Goal: Information Seeking & Learning: Learn about a topic

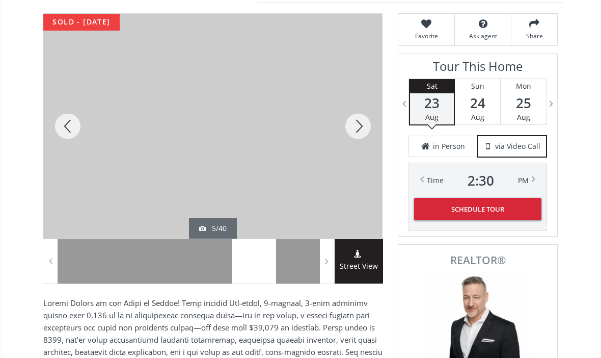
click at [357, 126] on div at bounding box center [358, 126] width 49 height 225
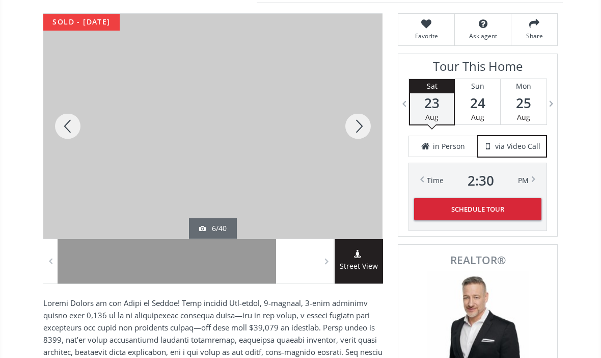
click at [359, 124] on div at bounding box center [358, 126] width 49 height 225
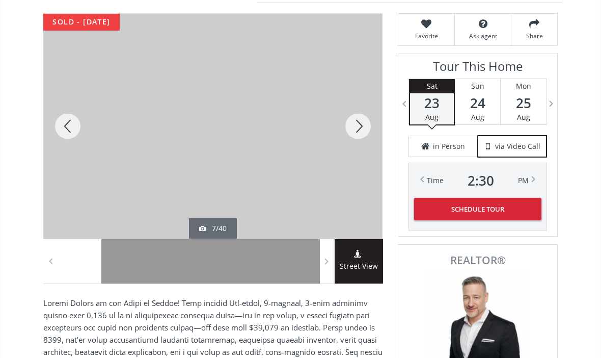
click at [356, 123] on div at bounding box center [358, 126] width 49 height 225
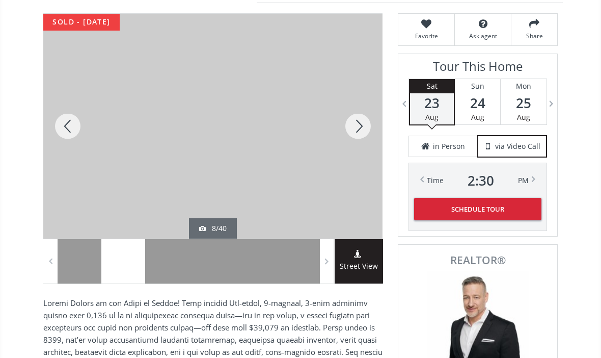
click at [356, 125] on div at bounding box center [358, 126] width 49 height 225
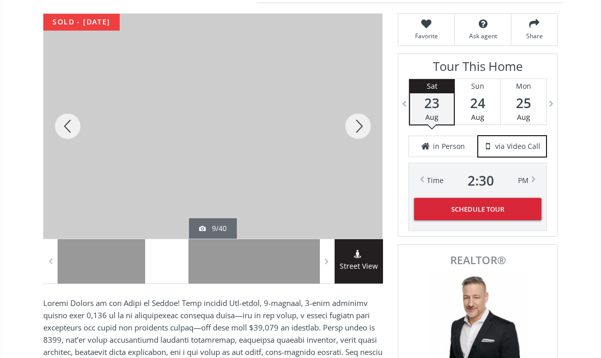
click at [360, 120] on div at bounding box center [358, 126] width 49 height 225
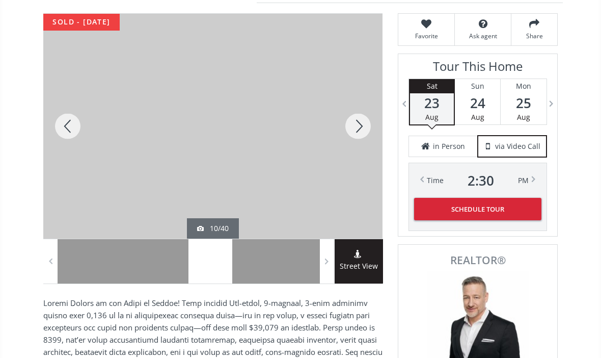
click at [360, 123] on div at bounding box center [358, 126] width 49 height 225
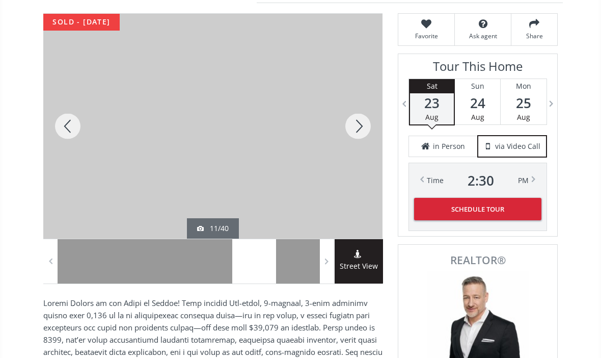
click at [361, 120] on div at bounding box center [358, 126] width 49 height 225
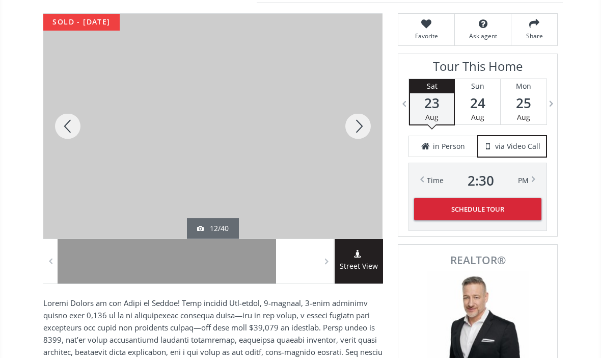
click at [357, 123] on div at bounding box center [358, 126] width 49 height 225
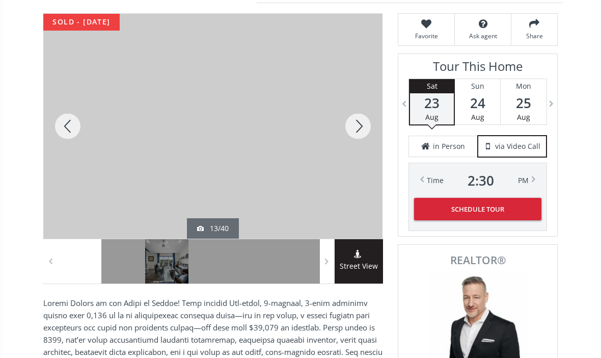
click at [363, 121] on div at bounding box center [358, 126] width 49 height 225
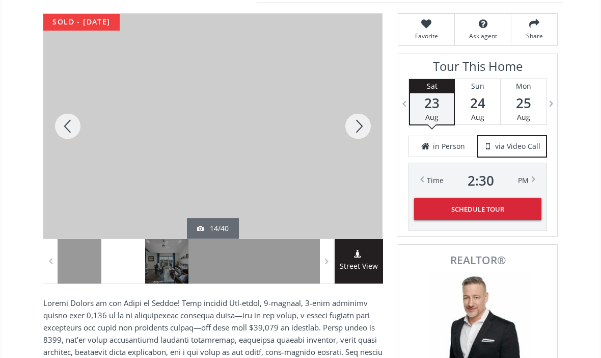
click at [358, 123] on div at bounding box center [358, 126] width 49 height 225
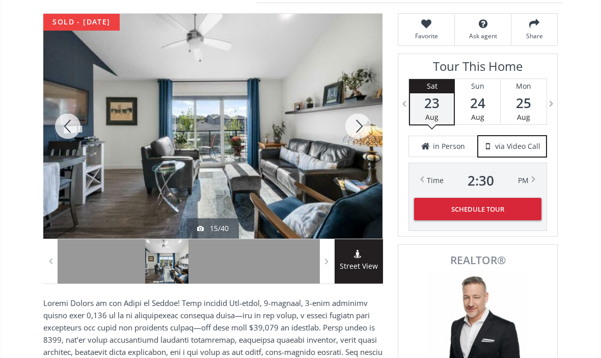
click at [357, 122] on div at bounding box center [358, 126] width 49 height 225
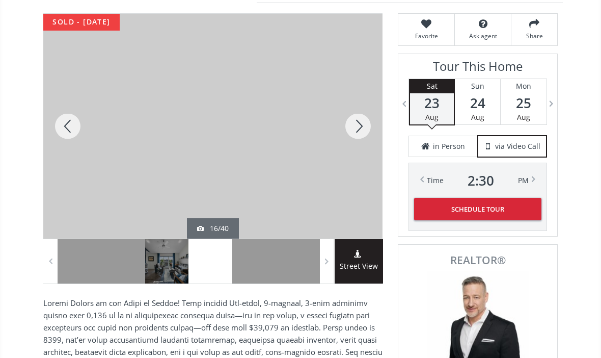
click at [365, 119] on div at bounding box center [358, 126] width 49 height 225
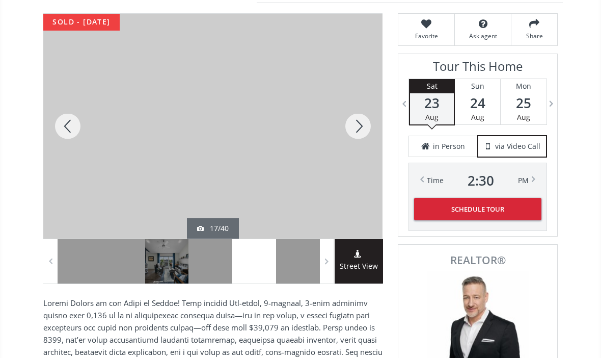
click at [360, 124] on div at bounding box center [358, 126] width 49 height 225
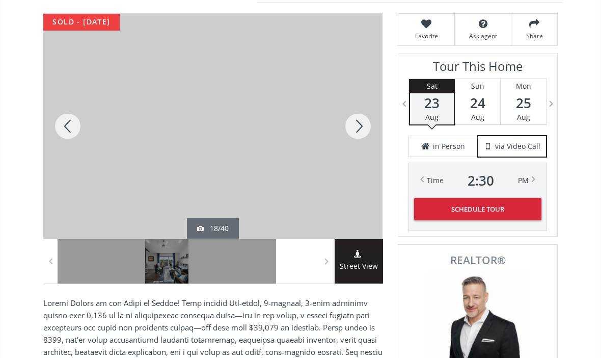
click at [358, 119] on div at bounding box center [358, 126] width 49 height 225
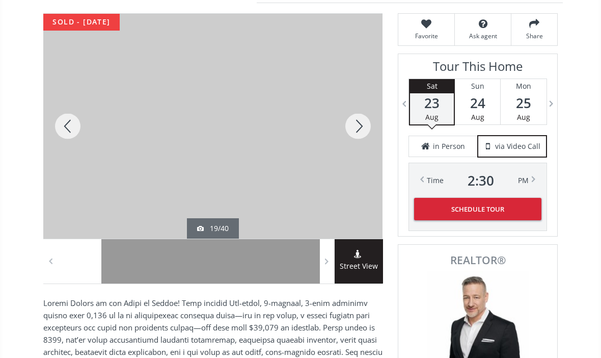
click at [355, 123] on div at bounding box center [358, 126] width 49 height 225
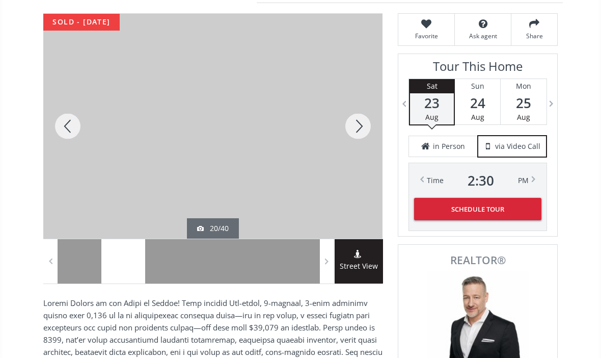
click at [356, 121] on div at bounding box center [358, 126] width 49 height 225
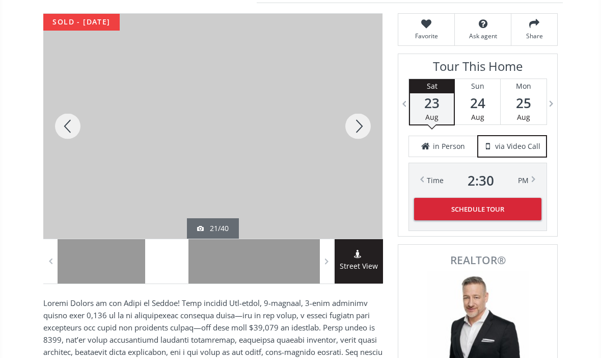
click at [356, 122] on div at bounding box center [358, 126] width 49 height 225
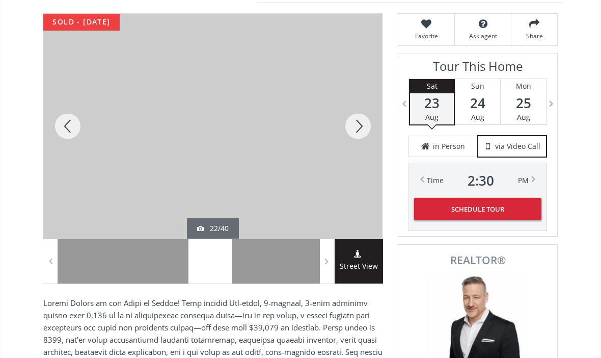
click at [354, 122] on div at bounding box center [358, 126] width 49 height 225
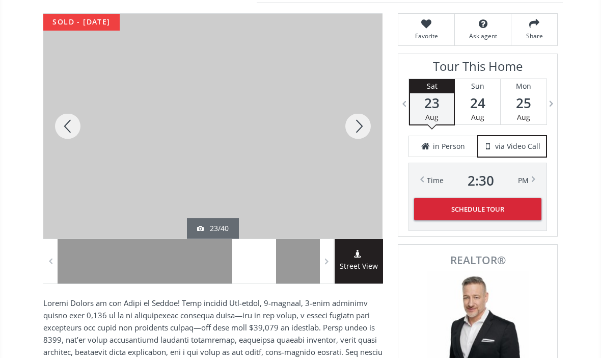
click at [354, 119] on div at bounding box center [358, 126] width 49 height 225
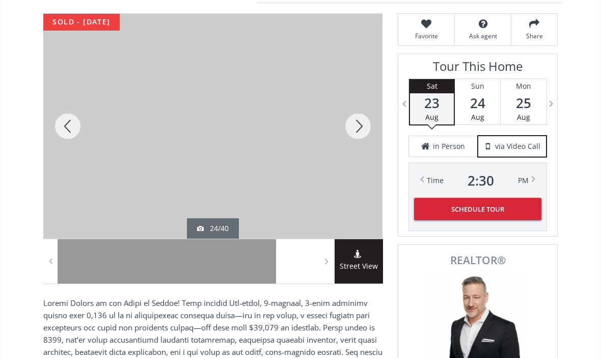
click at [355, 123] on div at bounding box center [358, 126] width 49 height 225
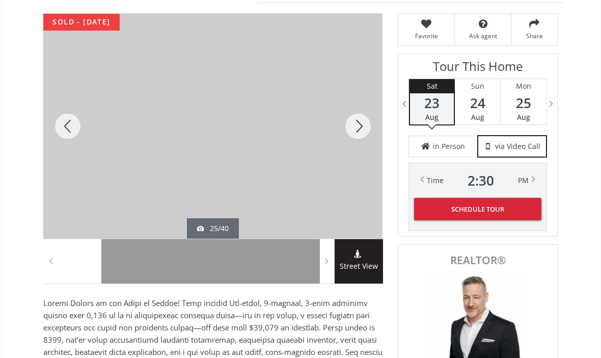
click at [356, 121] on div at bounding box center [358, 126] width 49 height 225
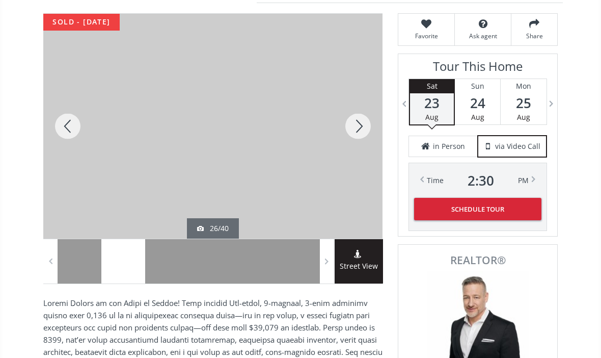
click at [354, 120] on div at bounding box center [358, 126] width 49 height 225
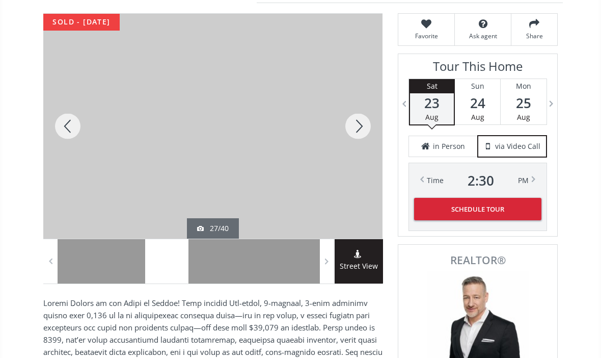
click at [356, 121] on div at bounding box center [358, 126] width 49 height 225
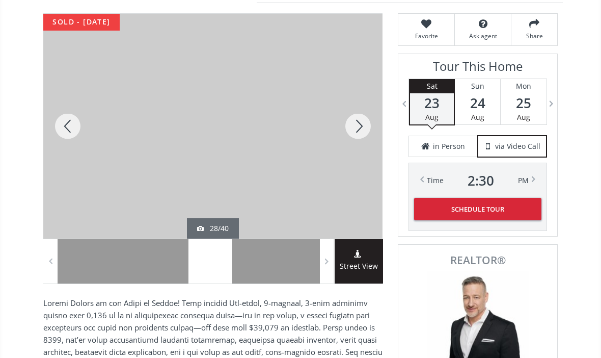
click at [358, 121] on div at bounding box center [358, 126] width 49 height 225
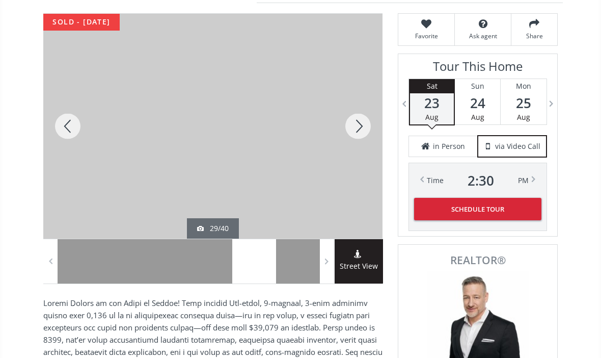
click at [356, 121] on div at bounding box center [358, 126] width 49 height 225
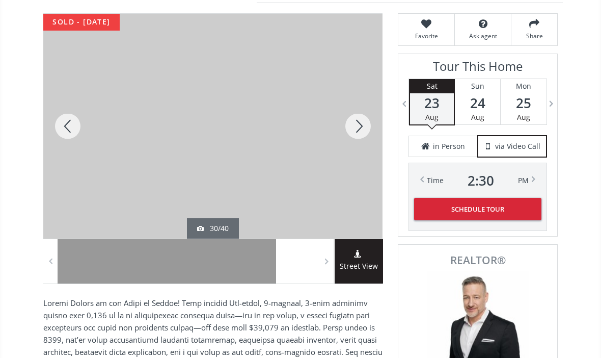
click at [355, 120] on div at bounding box center [358, 126] width 49 height 225
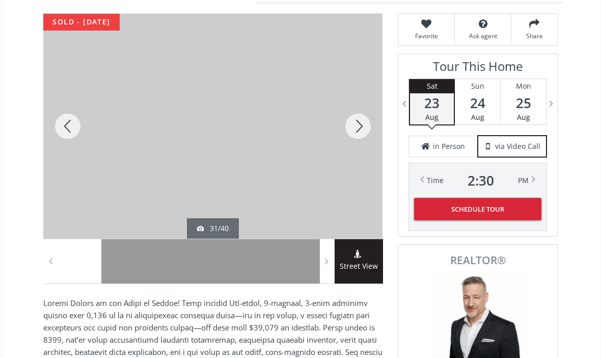
click at [356, 122] on div at bounding box center [358, 126] width 49 height 225
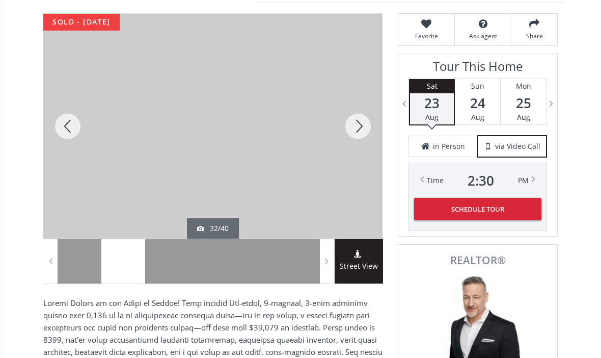
click at [355, 122] on div at bounding box center [358, 126] width 49 height 225
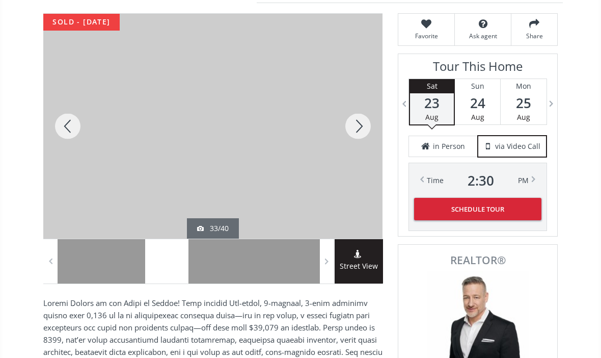
click at [359, 122] on div at bounding box center [358, 126] width 49 height 225
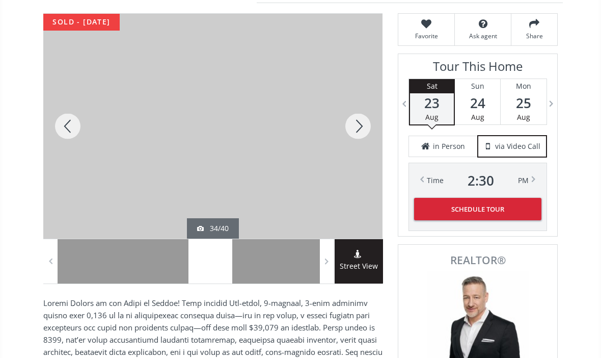
click at [362, 120] on div at bounding box center [358, 126] width 49 height 225
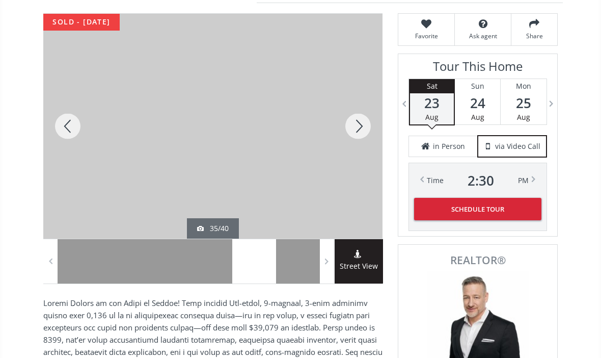
click at [357, 118] on div at bounding box center [358, 126] width 49 height 225
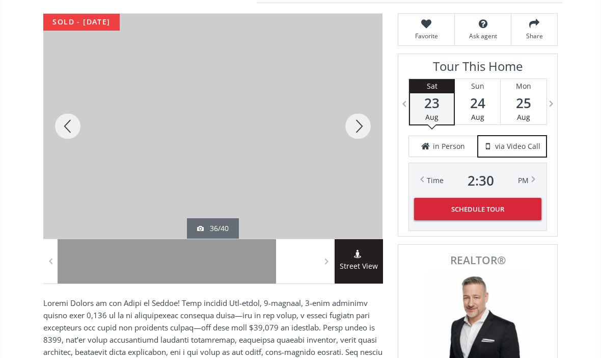
click at [357, 121] on div at bounding box center [358, 126] width 49 height 225
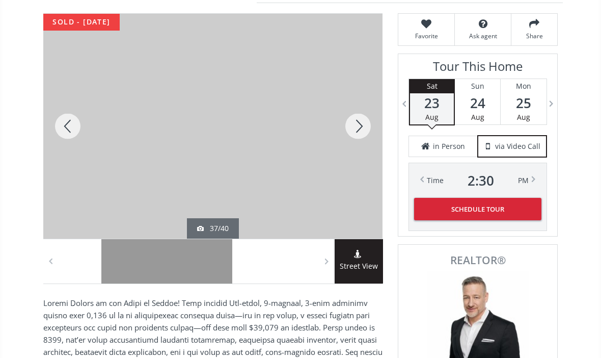
click at [357, 127] on div at bounding box center [358, 126] width 49 height 225
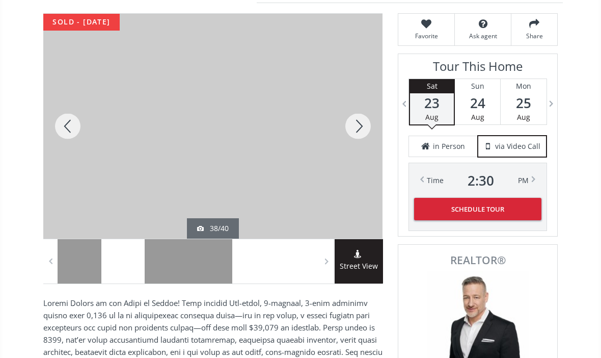
click at [356, 125] on div at bounding box center [358, 126] width 49 height 225
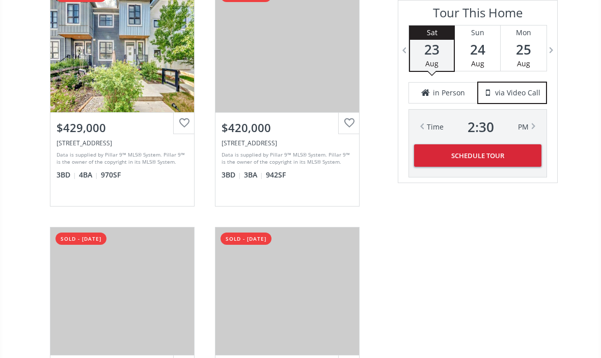
scroll to position [2291, 0]
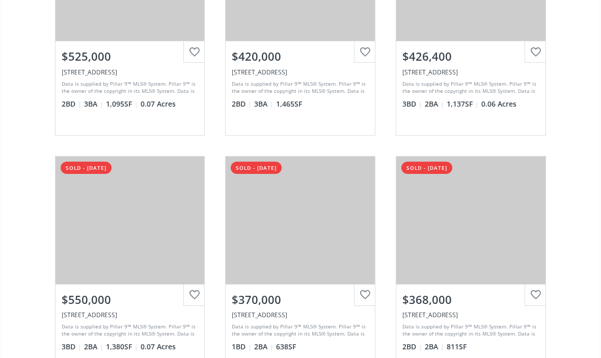
scroll to position [2429, 0]
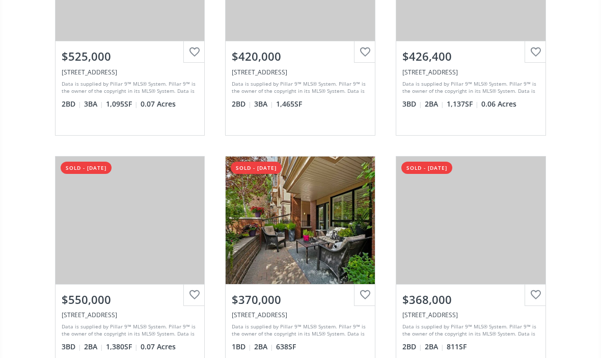
click at [61, 240] on div "View Photos & Details" at bounding box center [130, 219] width 149 height 127
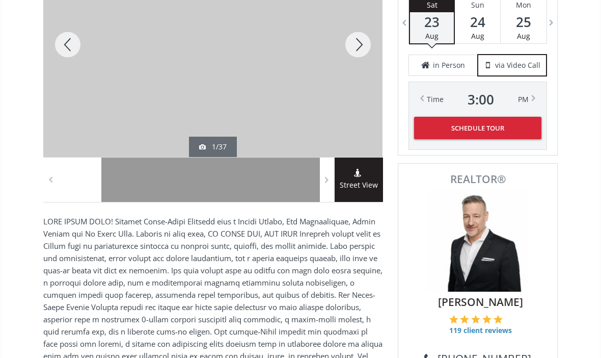
scroll to position [247, 0]
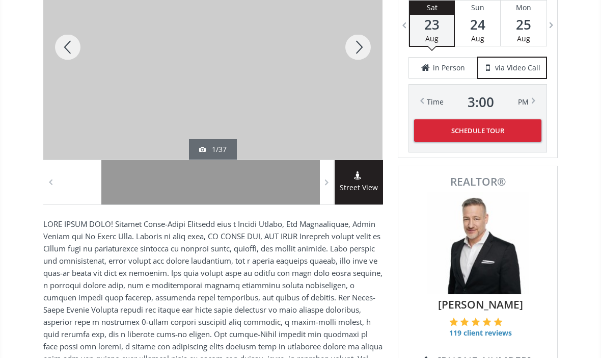
click at [134, 175] on div at bounding box center [123, 183] width 44 height 44
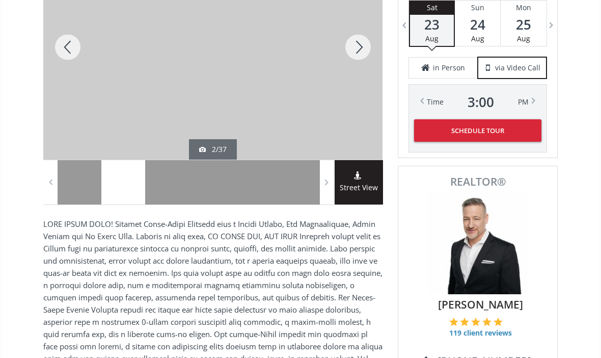
scroll to position [248, 0]
click at [175, 174] on div at bounding box center [167, 182] width 44 height 44
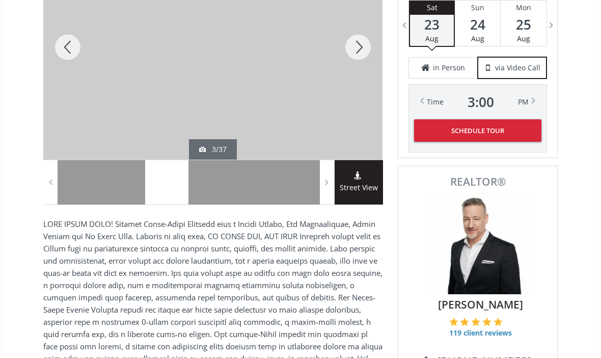
click at [214, 185] on div at bounding box center [211, 182] width 44 height 44
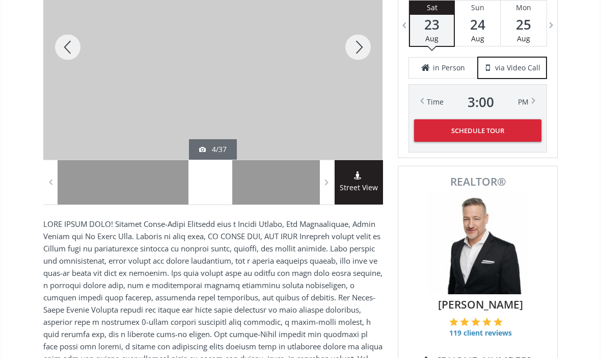
click at [254, 183] on div at bounding box center [254, 182] width 44 height 44
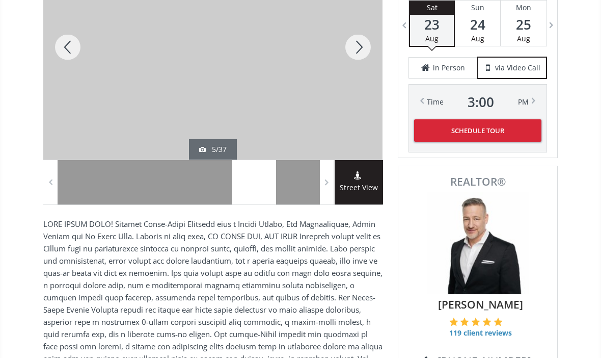
click at [299, 181] on div at bounding box center [298, 182] width 44 height 44
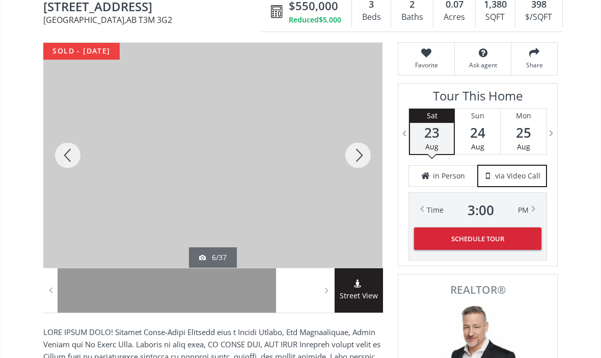
scroll to position [138, 0]
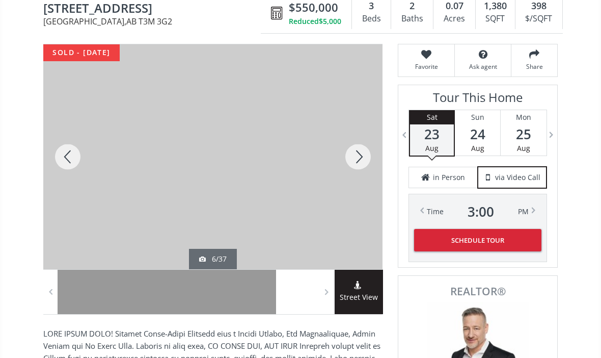
click at [355, 149] on div at bounding box center [358, 156] width 49 height 225
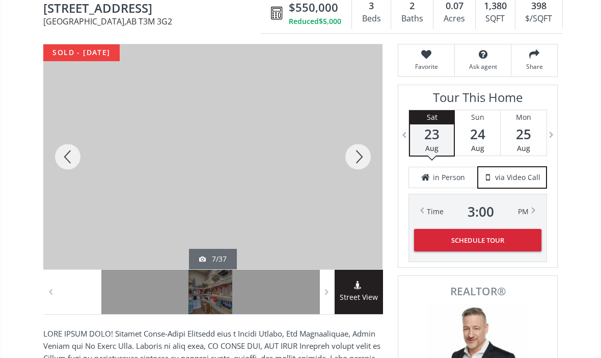
click at [357, 147] on div at bounding box center [358, 156] width 49 height 225
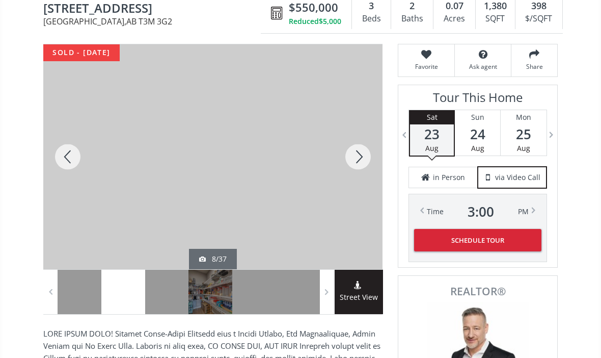
click at [361, 152] on div at bounding box center [358, 156] width 49 height 225
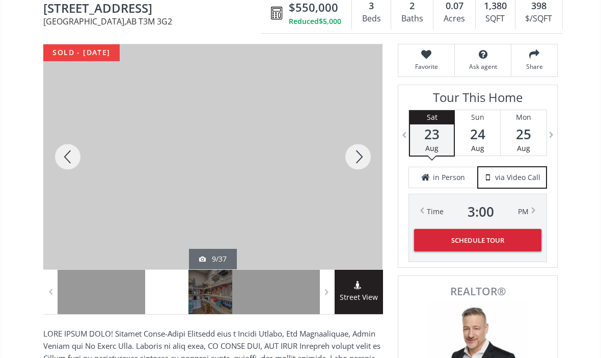
click at [361, 154] on div at bounding box center [358, 156] width 49 height 225
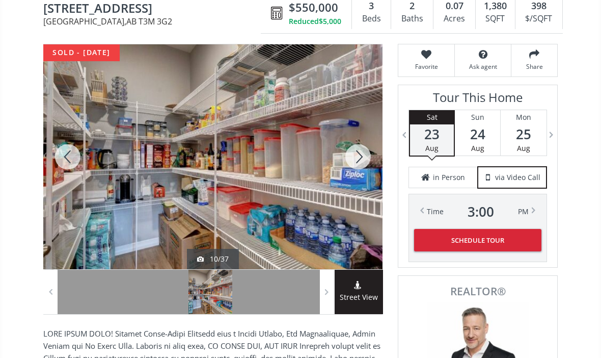
click at [362, 155] on div at bounding box center [358, 156] width 49 height 225
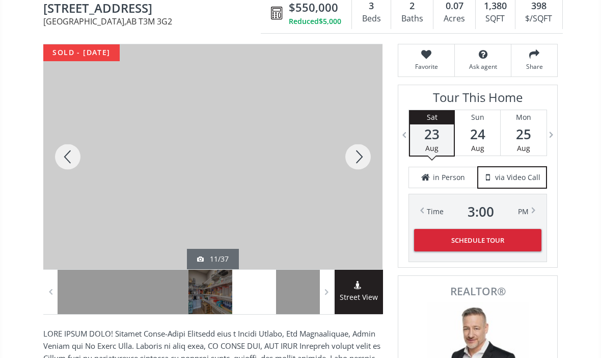
click at [360, 157] on div at bounding box center [358, 156] width 49 height 225
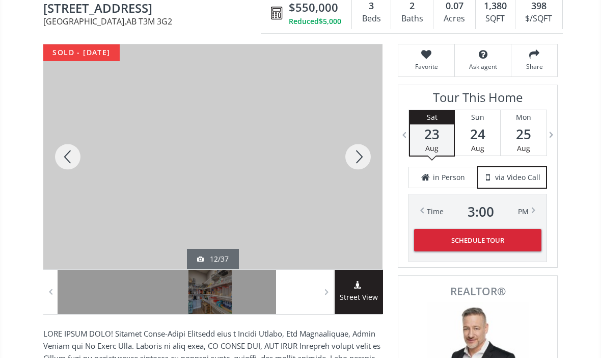
click at [359, 159] on div at bounding box center [358, 156] width 49 height 225
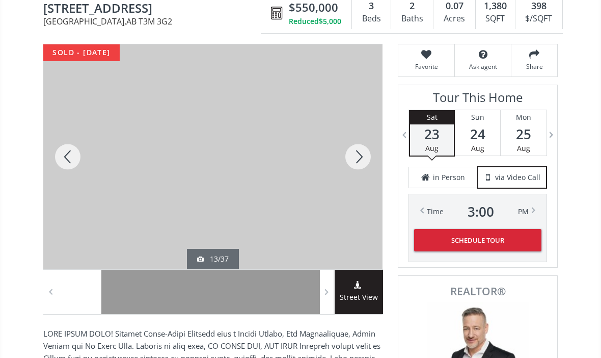
click at [361, 155] on div at bounding box center [358, 156] width 49 height 225
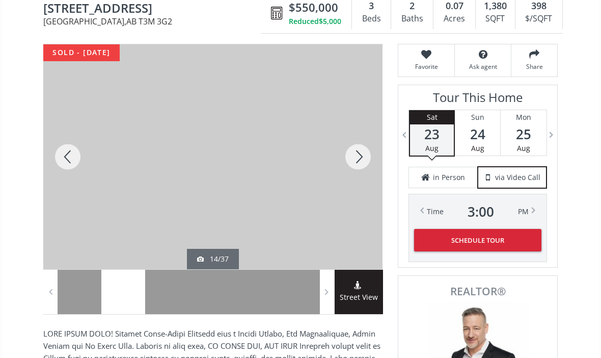
click at [361, 156] on div at bounding box center [358, 156] width 49 height 225
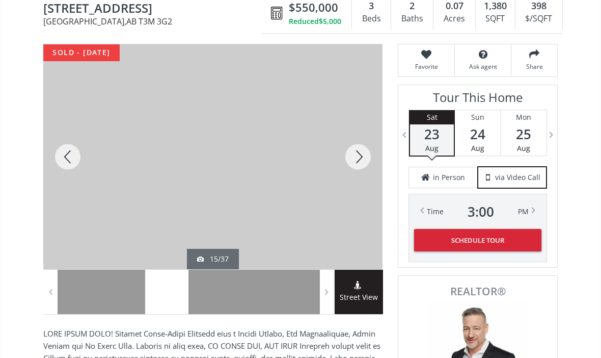
click at [358, 159] on div at bounding box center [358, 156] width 49 height 225
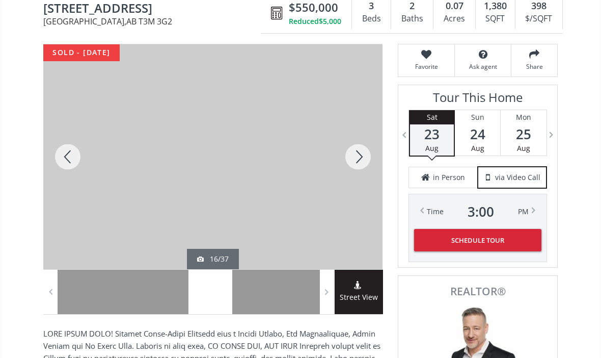
click at [358, 158] on div at bounding box center [358, 156] width 49 height 225
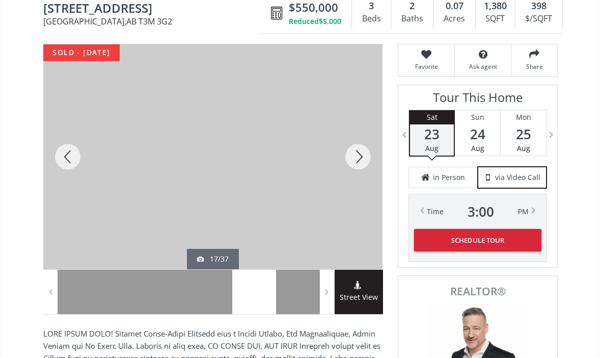
click at [361, 153] on div at bounding box center [358, 156] width 49 height 225
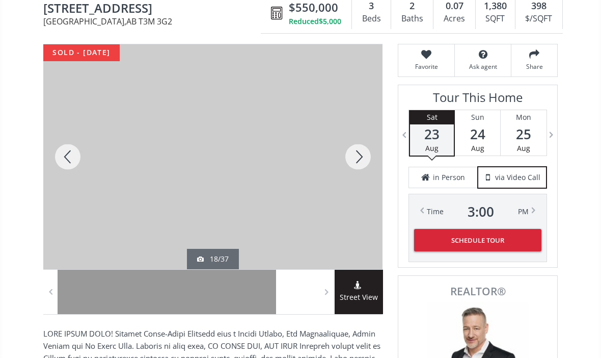
click at [360, 156] on div at bounding box center [358, 156] width 49 height 225
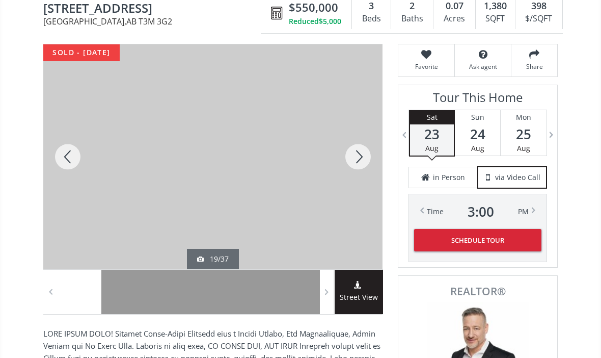
click at [359, 159] on div at bounding box center [358, 156] width 49 height 225
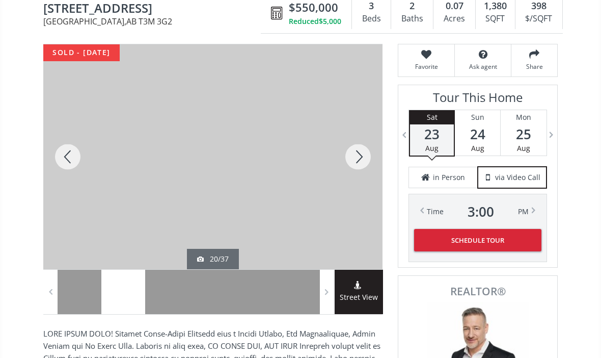
click at [360, 155] on div at bounding box center [358, 156] width 49 height 225
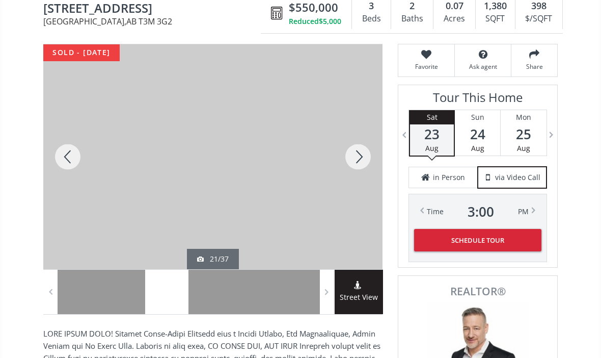
click at [360, 155] on div at bounding box center [358, 156] width 49 height 225
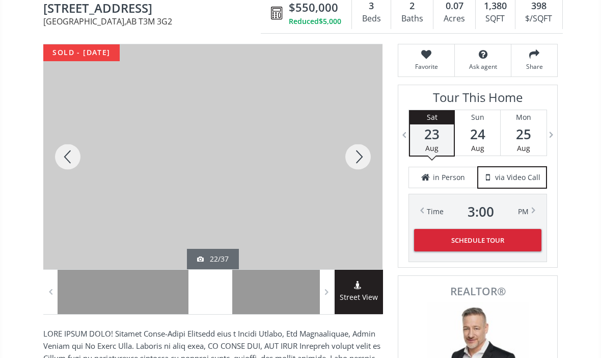
click at [361, 155] on div at bounding box center [358, 156] width 49 height 225
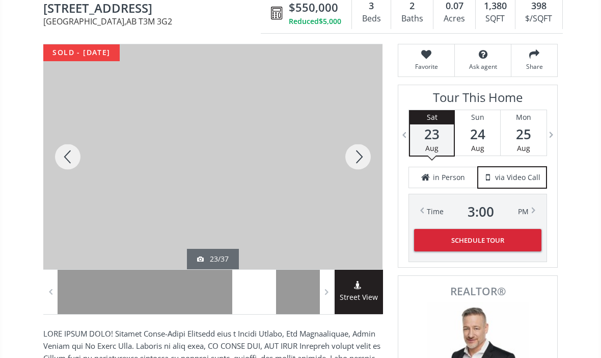
click at [361, 154] on div at bounding box center [358, 156] width 49 height 225
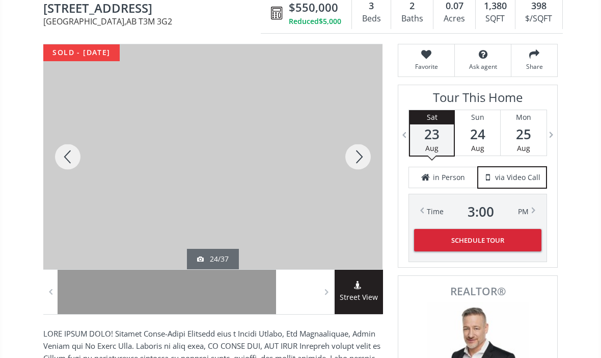
click at [360, 154] on div at bounding box center [358, 156] width 49 height 225
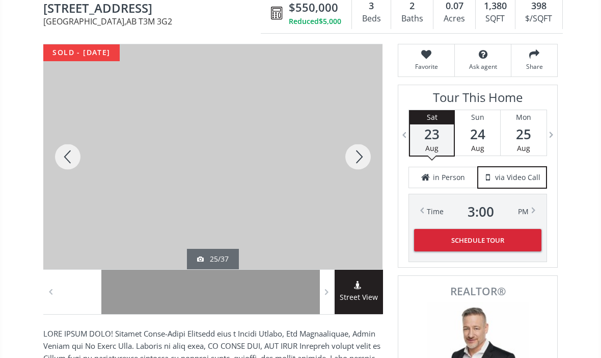
click at [359, 154] on div at bounding box center [358, 156] width 49 height 225
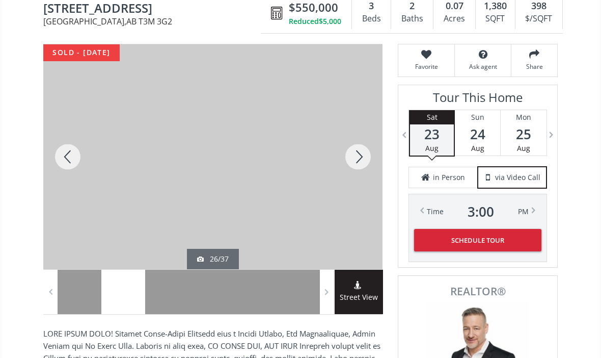
click at [359, 156] on div at bounding box center [358, 156] width 49 height 225
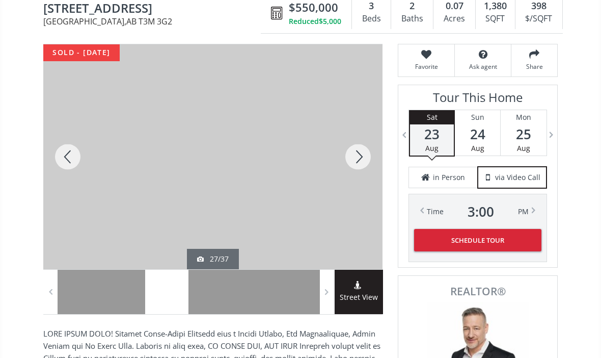
click at [358, 158] on div at bounding box center [358, 156] width 49 height 225
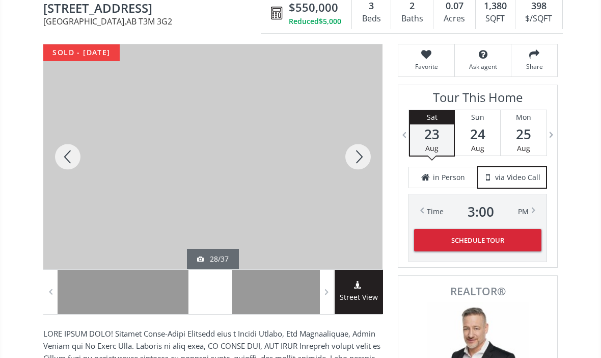
click at [358, 155] on div at bounding box center [358, 156] width 49 height 225
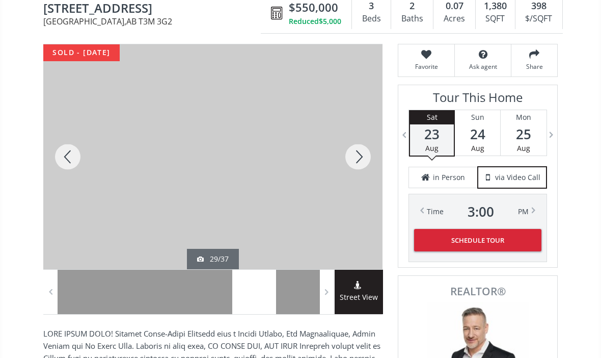
click at [362, 152] on div at bounding box center [358, 156] width 49 height 225
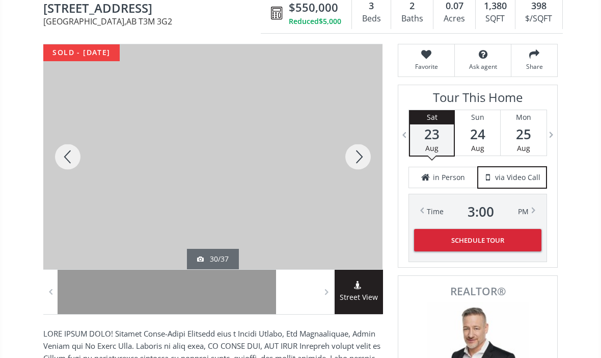
click at [360, 157] on div at bounding box center [358, 156] width 49 height 225
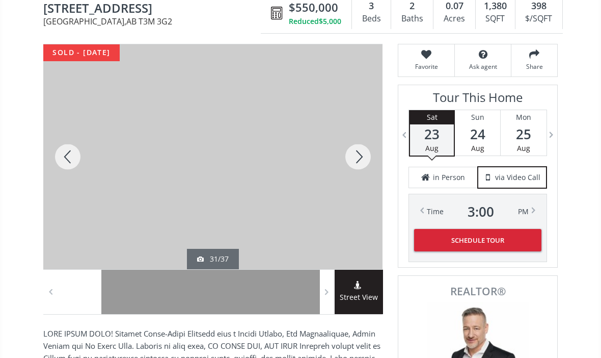
click at [361, 153] on div at bounding box center [358, 156] width 49 height 225
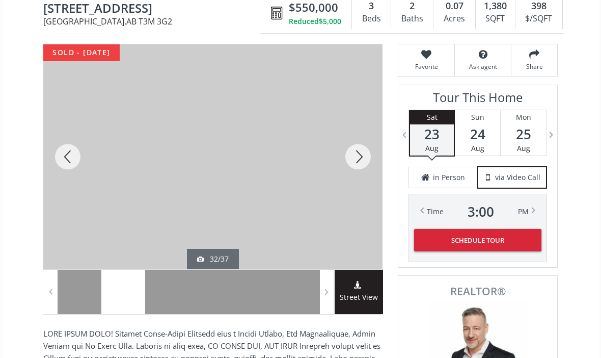
click at [358, 153] on div at bounding box center [358, 156] width 49 height 225
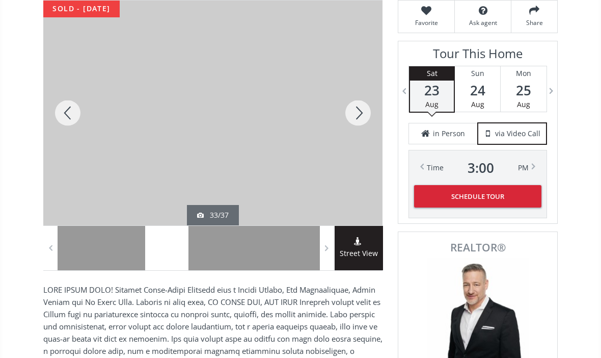
scroll to position [179, 0]
